Goal: Transaction & Acquisition: Purchase product/service

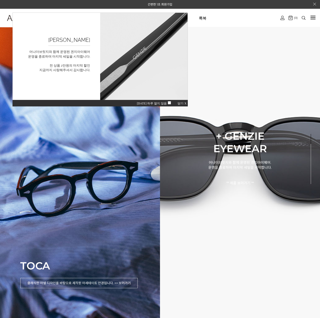
click at [184, 104] on span "닫기 X" at bounding box center [181, 104] width 9 height 4
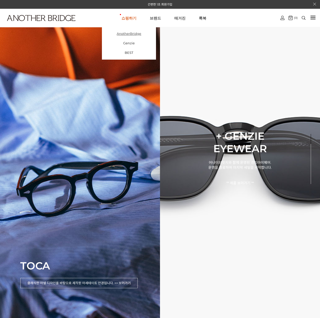
click at [133, 32] on link "AnotherBridge" at bounding box center [129, 34] width 54 height 10
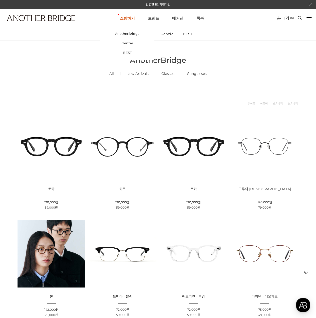
click at [131, 52] on link "BEST" at bounding box center [127, 53] width 54 height 10
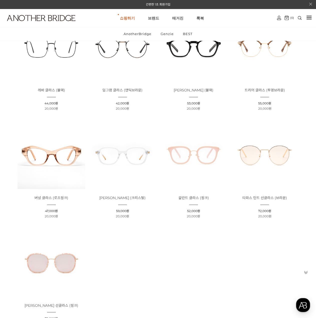
scroll to position [150, 0]
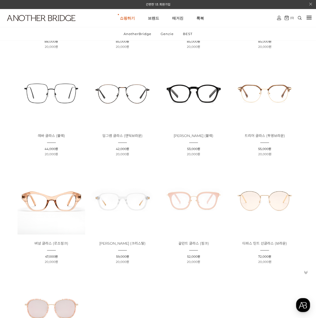
click at [195, 91] on img at bounding box center [194, 93] width 68 height 68
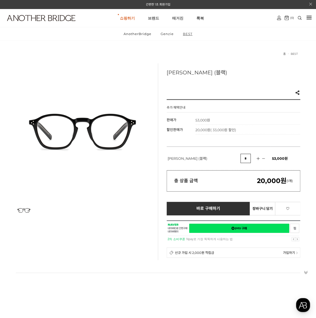
click at [191, 34] on link "BEST" at bounding box center [188, 33] width 18 height 13
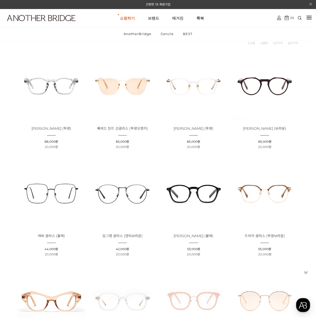
scroll to position [100, 0]
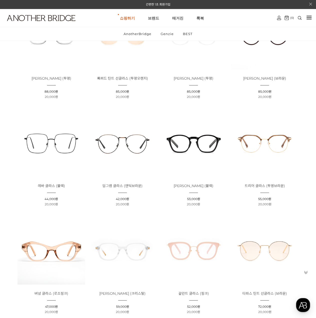
click at [64, 143] on img at bounding box center [52, 143] width 68 height 68
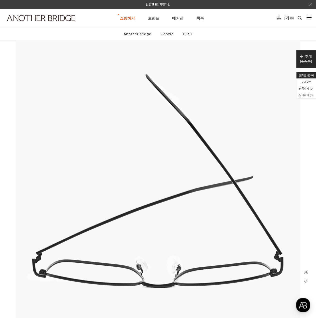
scroll to position [2251, 0]
